Goal: Task Accomplishment & Management: Manage account settings

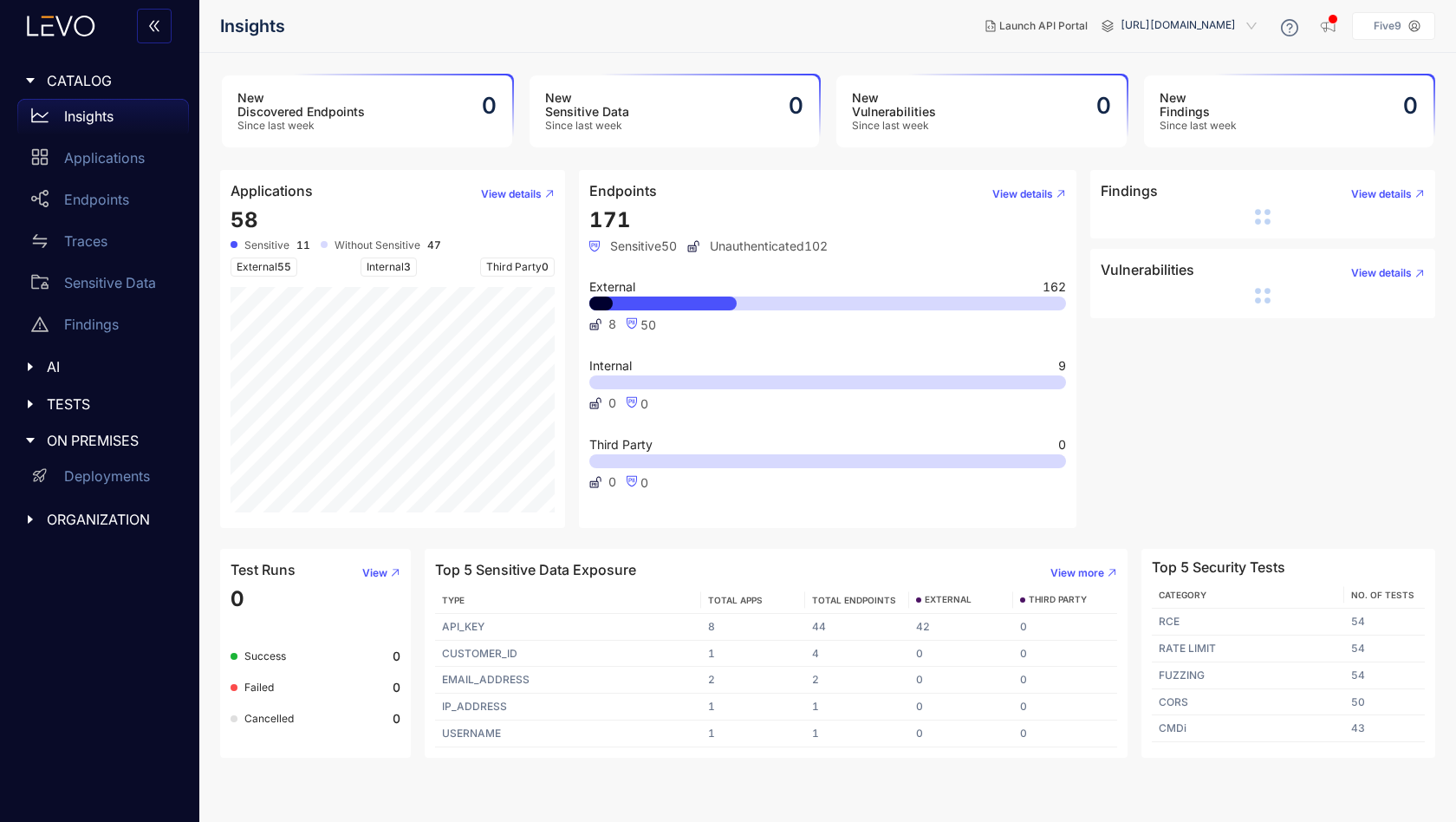
click at [78, 517] on span "ORGANIZATION" at bounding box center [111, 520] width 128 height 16
click at [90, 628] on div "Integrations" at bounding box center [104, 637] width 172 height 35
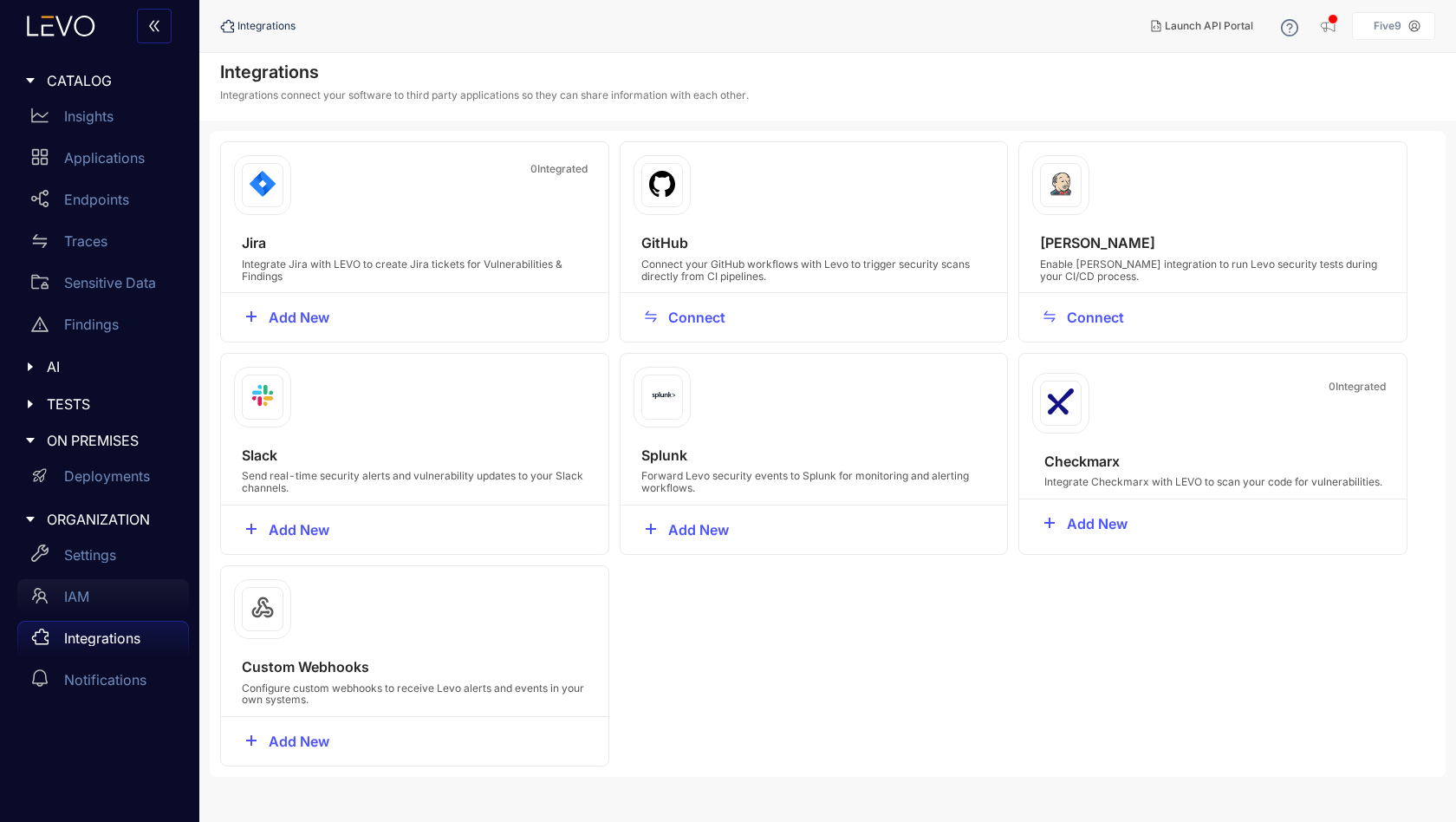
click at [85, 601] on p "IAM" at bounding box center [76, 597] width 25 height 16
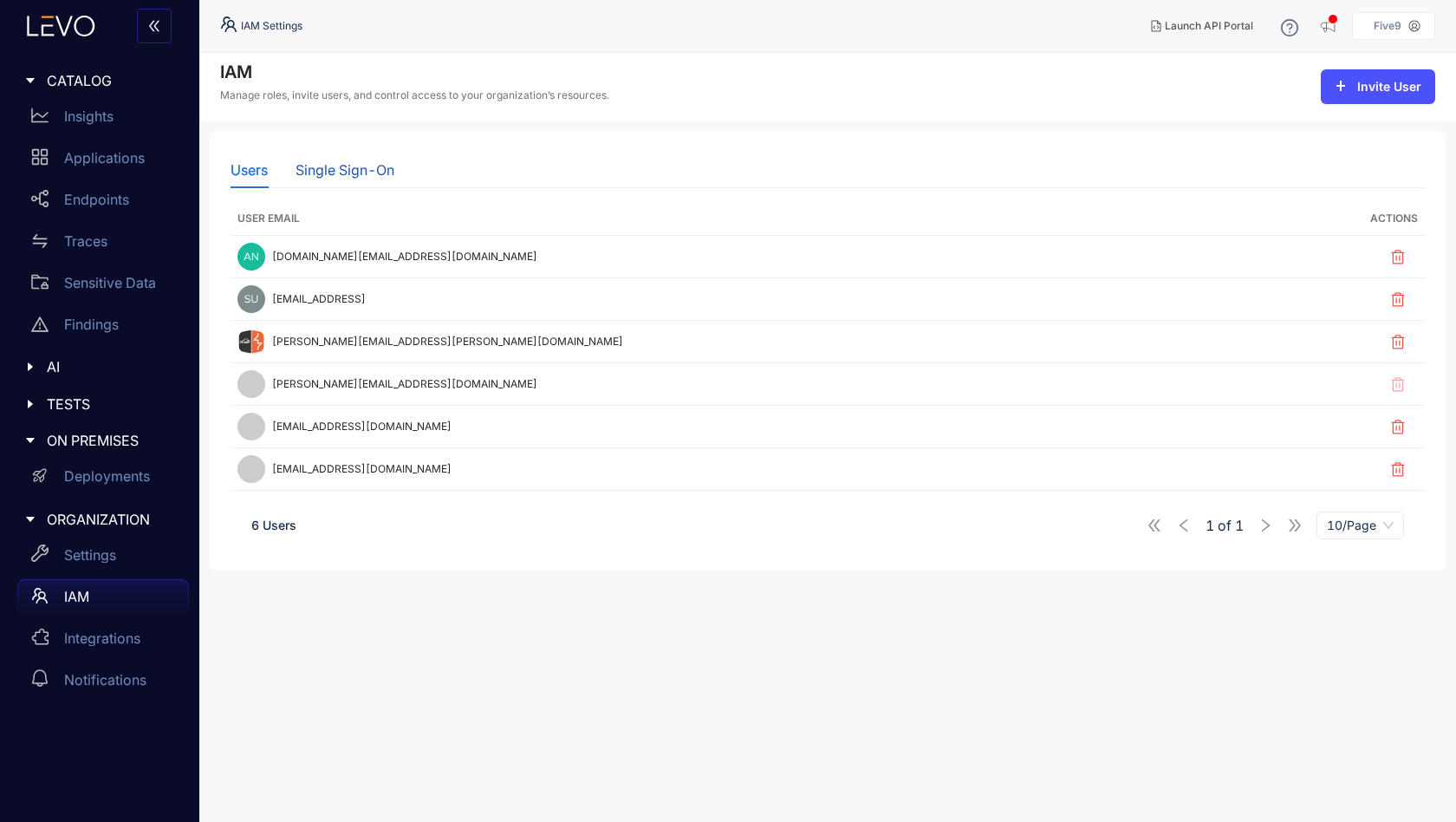
click at [344, 175] on div "Single Sign-On" at bounding box center [345, 170] width 99 height 16
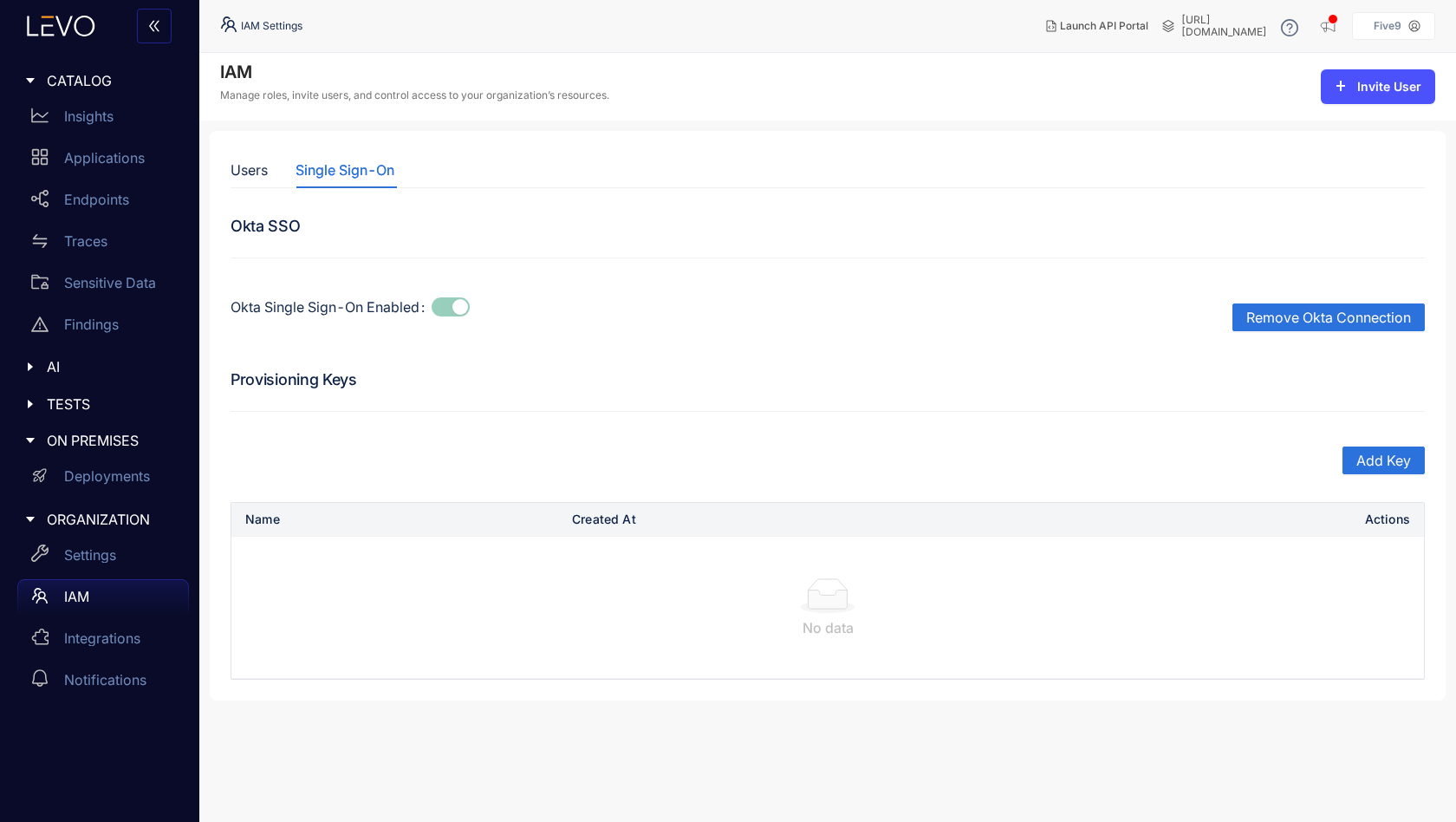
click at [272, 174] on div "Users Single Sign-On" at bounding box center [312, 170] width 164 height 37
click at [249, 170] on div "Users" at bounding box center [249, 170] width 38 height 16
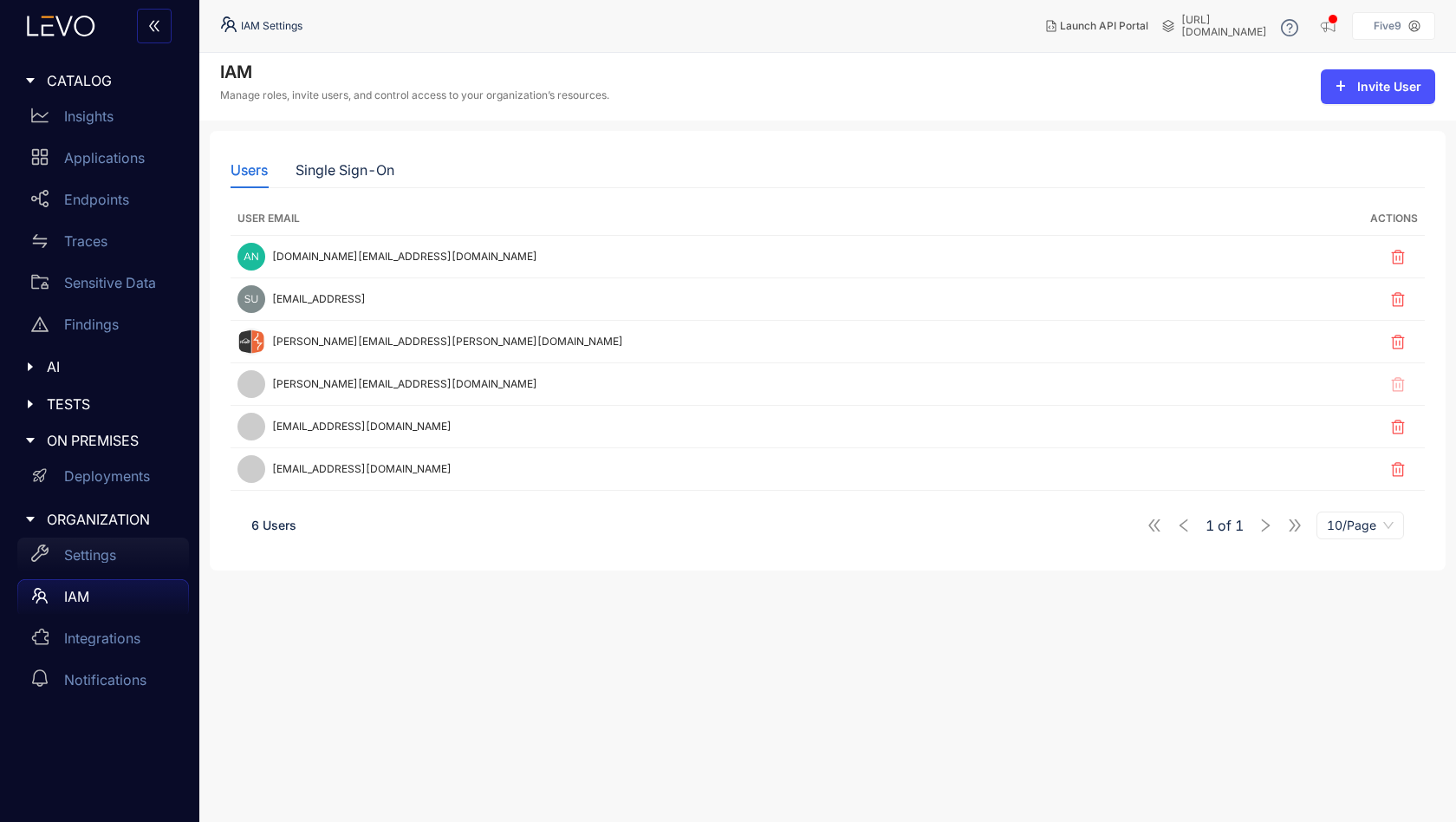
click at [117, 555] on p "Settings" at bounding box center [90, 554] width 52 height 16
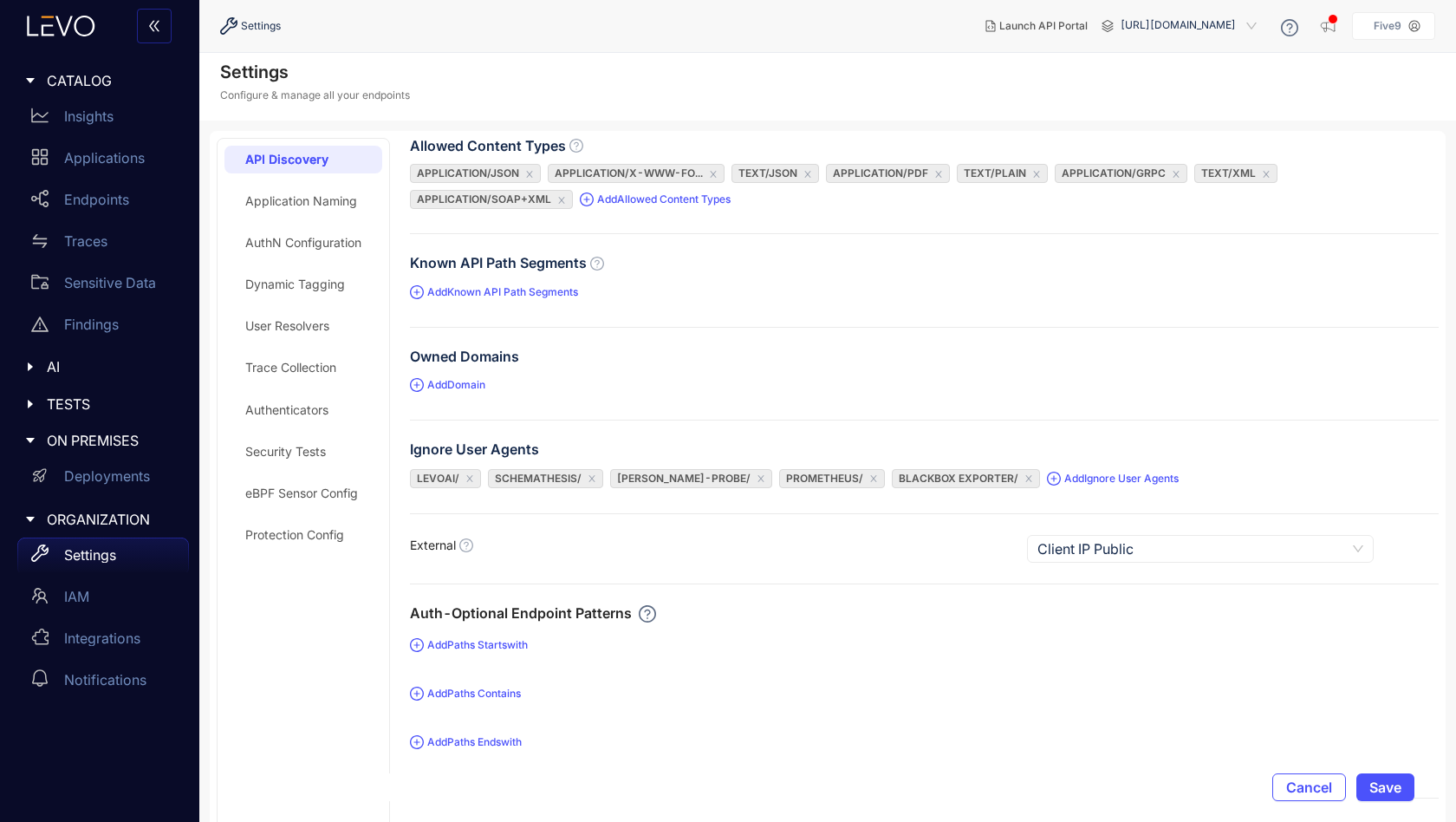
click at [335, 493] on div "eBPF Sensor Config" at bounding box center [301, 493] width 113 height 14
